Goal: Transaction & Acquisition: Download file/media

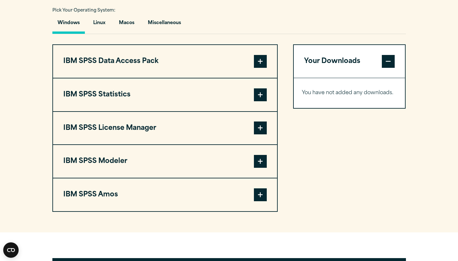
scroll to position [480, 0]
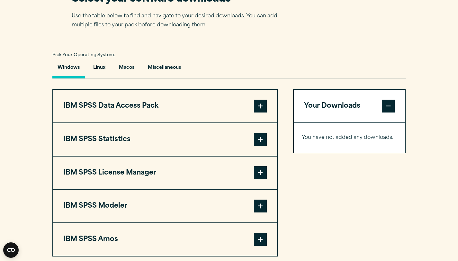
drag, startPoint x: 460, startPoint y: 24, endPoint x: 454, endPoint y: 117, distance: 93.5
click at [454, 117] on html "Search for: Submit Site Search Part of Open Site Search Open Site Menu Close" at bounding box center [229, 180] width 458 height 1225
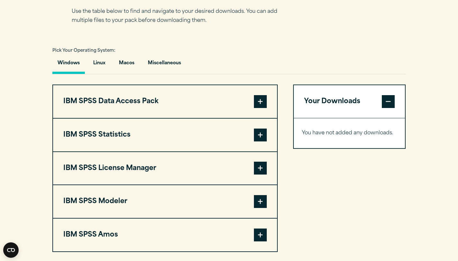
click at [263, 108] on span at bounding box center [260, 101] width 13 height 13
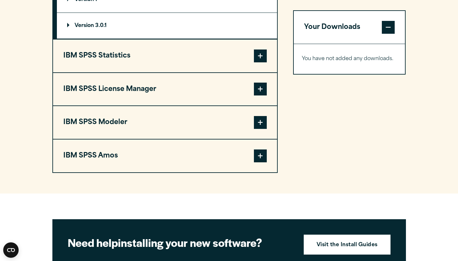
scroll to position [619, 0]
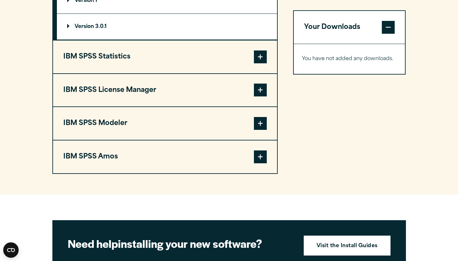
click at [263, 161] on span at bounding box center [260, 157] width 13 height 13
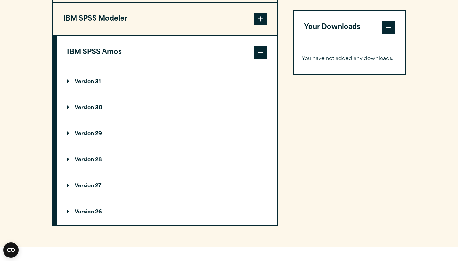
click at [258, 21] on span at bounding box center [260, 19] width 13 height 13
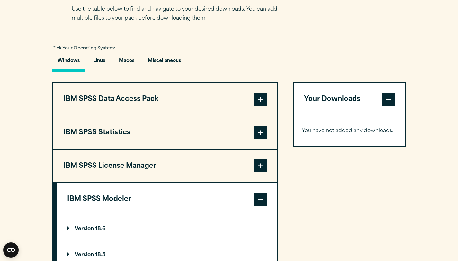
scroll to position [435, 0]
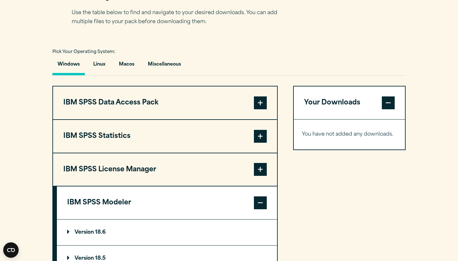
click at [258, 166] on span at bounding box center [260, 169] width 13 height 13
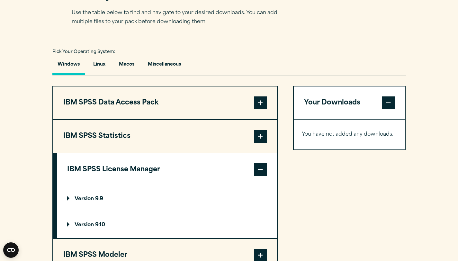
click at [260, 134] on span at bounding box center [260, 136] width 13 height 13
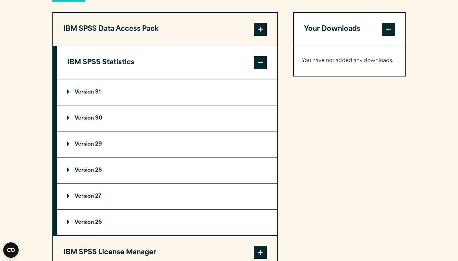
scroll to position [508, 0]
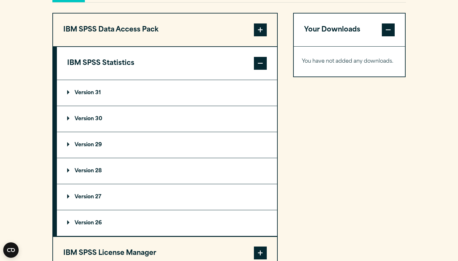
click at [92, 94] on p "Version 31" at bounding box center [84, 92] width 34 height 5
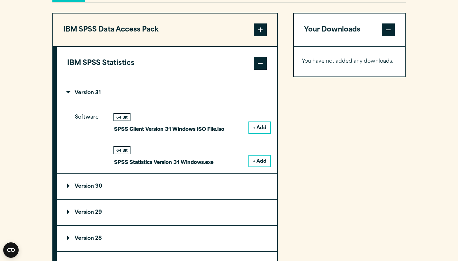
click at [257, 161] on button "+ Add" at bounding box center [259, 161] width 21 height 11
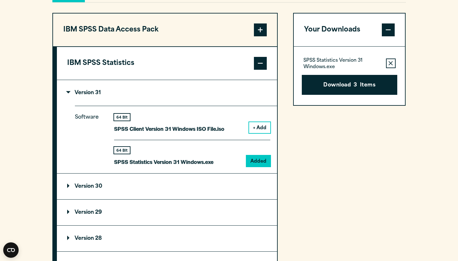
click at [263, 125] on button "+ Add" at bounding box center [259, 127] width 21 height 11
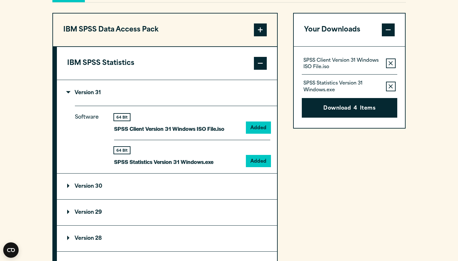
click at [389, 30] on span at bounding box center [388, 29] width 13 height 13
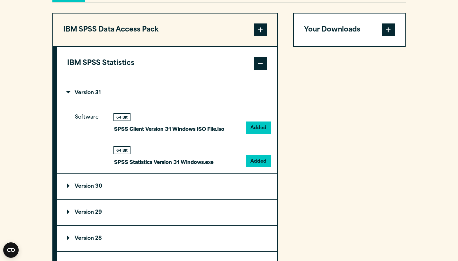
click at [389, 30] on span at bounding box center [388, 29] width 13 height 13
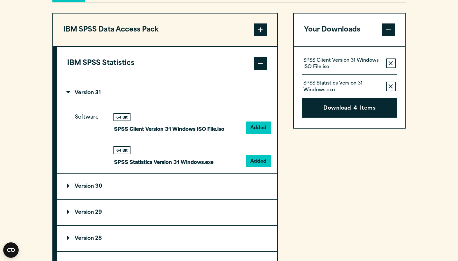
click at [392, 87] on icon "button" at bounding box center [391, 86] width 4 height 4
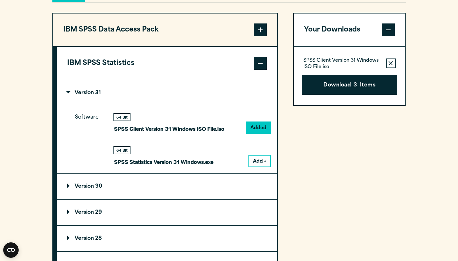
click at [390, 70] on div "SPSS Client Version 31 Windows ISO File.iso Remove this item from your software…" at bounding box center [350, 63] width 96 height 13
click at [390, 65] on icon "button" at bounding box center [391, 63] width 4 height 4
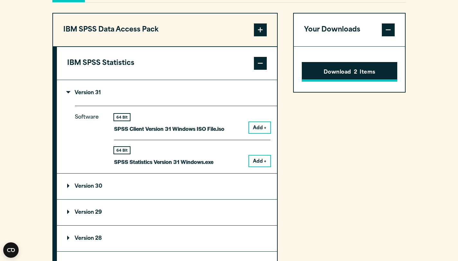
click at [369, 74] on button "Download 2 Items" at bounding box center [350, 72] width 96 height 20
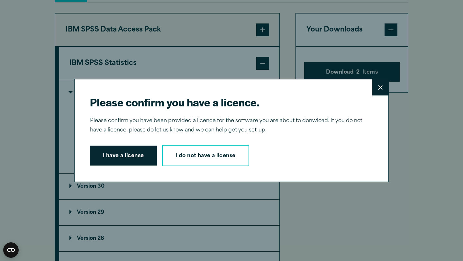
click at [373, 90] on button "Close" at bounding box center [380, 87] width 16 height 16
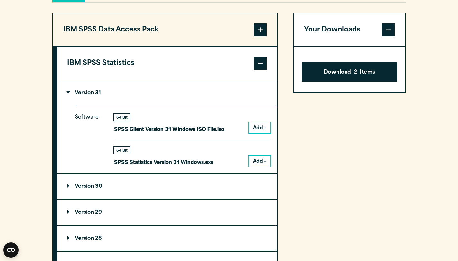
click at [252, 165] on button "Add +" at bounding box center [259, 161] width 21 height 11
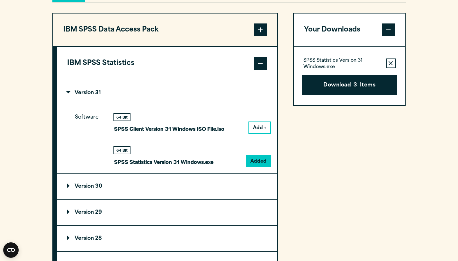
click at [259, 127] on button "Add +" at bounding box center [259, 127] width 21 height 11
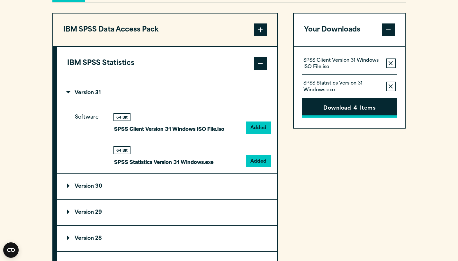
click at [336, 114] on button "Download 4 Items" at bounding box center [350, 108] width 96 height 20
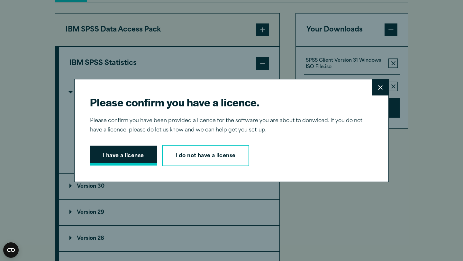
click at [144, 156] on button "I have a license" at bounding box center [123, 156] width 67 height 20
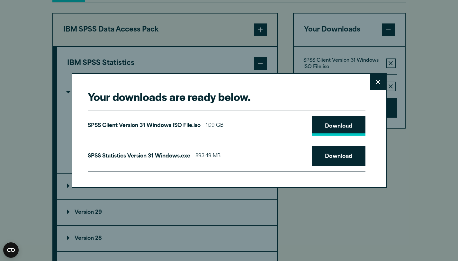
click at [330, 135] on link "Download" at bounding box center [338, 126] width 53 height 20
click at [333, 155] on link "Download" at bounding box center [338, 156] width 53 height 20
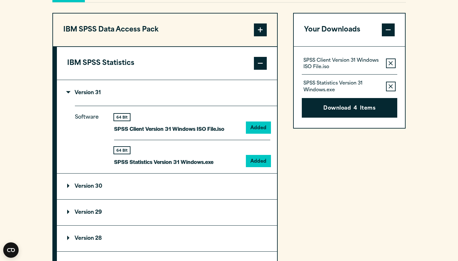
click at [219, 39] on div "Your downloads are ready below. Close SPSS Client Version 31 Windows ISO File.i…" at bounding box center [229, 130] width 458 height 261
click at [113, 96] on summary "Version 31" at bounding box center [167, 93] width 220 height 26
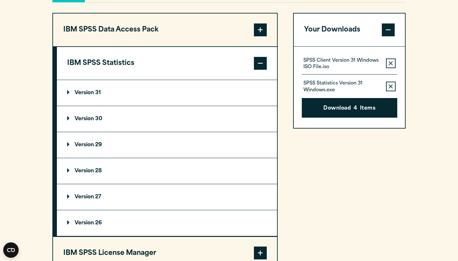
click at [109, 121] on summary "Version 30" at bounding box center [167, 119] width 220 height 26
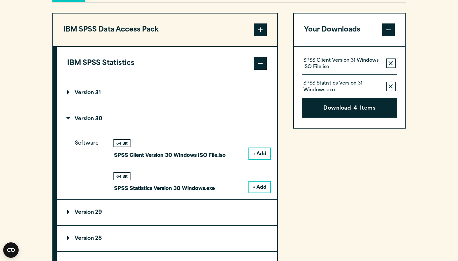
click at [109, 122] on summary "Version 30" at bounding box center [167, 119] width 220 height 26
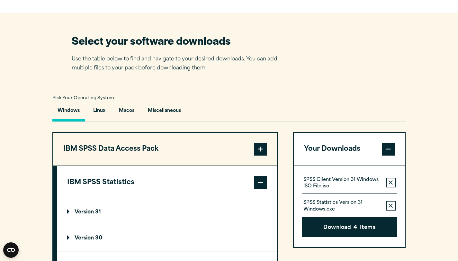
scroll to position [386, 0]
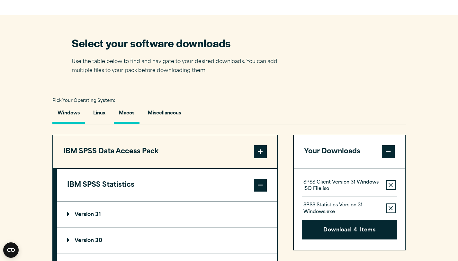
click at [132, 117] on button "Macos" at bounding box center [127, 115] width 26 height 18
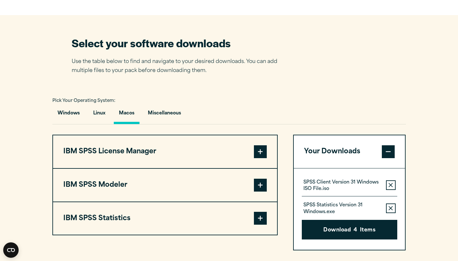
click at [261, 148] on span at bounding box center [260, 151] width 13 height 13
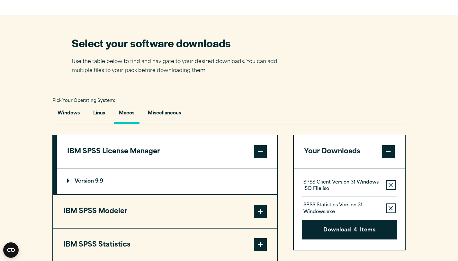
click at [254, 244] on span at bounding box center [260, 244] width 13 height 13
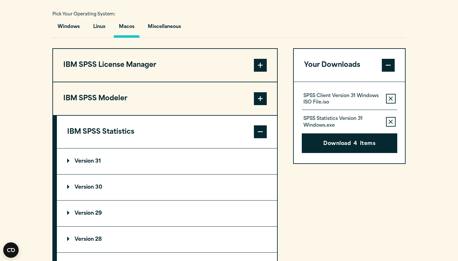
drag, startPoint x: 463, startPoint y: 84, endPoint x: 463, endPoint y: 101, distance: 17.4
click at [458, 102] on html "Search for: Submit Site Search Part of Open Site Search Open Site Menu Close" at bounding box center [229, 184] width 458 height 1315
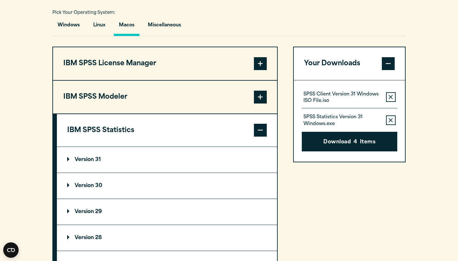
click at [86, 159] on p "Version 31" at bounding box center [84, 159] width 34 height 5
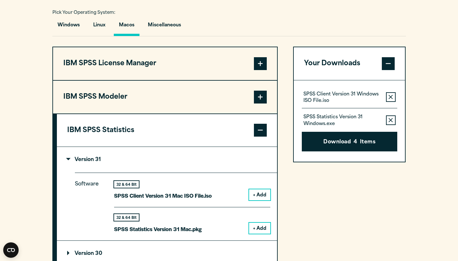
click at [262, 197] on button "+ Add" at bounding box center [259, 194] width 21 height 11
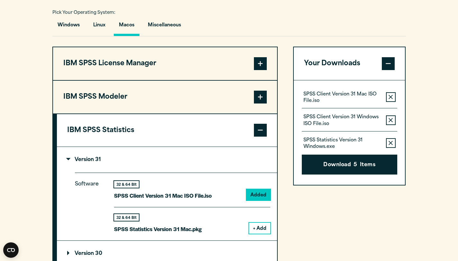
click at [263, 228] on button "+ Add" at bounding box center [259, 228] width 21 height 11
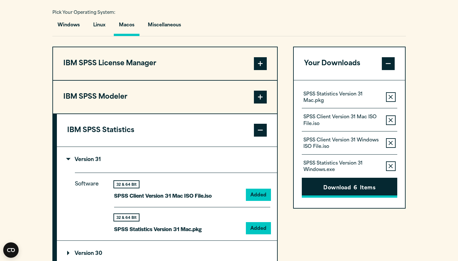
click at [349, 190] on button "Download 6 Items" at bounding box center [350, 188] width 96 height 20
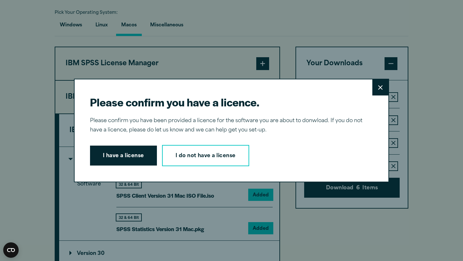
click at [127, 155] on button "I have a license" at bounding box center [123, 156] width 67 height 20
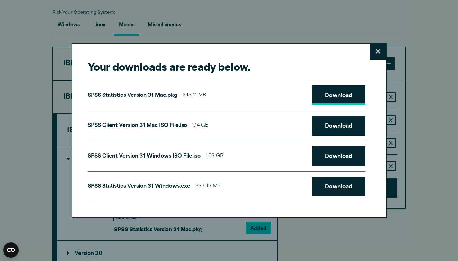
click at [354, 96] on link "Download" at bounding box center [338, 96] width 53 height 20
click at [344, 124] on link "Download" at bounding box center [338, 126] width 53 height 20
click at [375, 51] on button "Close" at bounding box center [378, 52] width 16 height 16
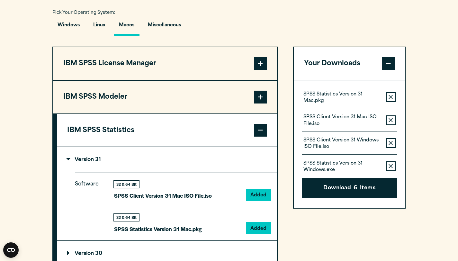
click at [390, 144] on icon "button" at bounding box center [391, 143] width 4 height 5
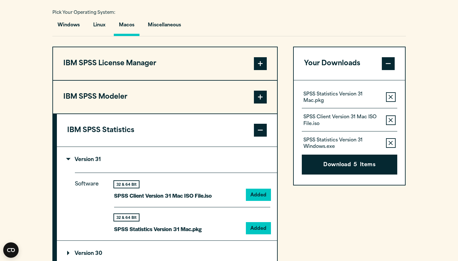
click at [390, 144] on icon "button" at bounding box center [391, 143] width 4 height 5
